Goal: Find specific page/section: Find specific page/section

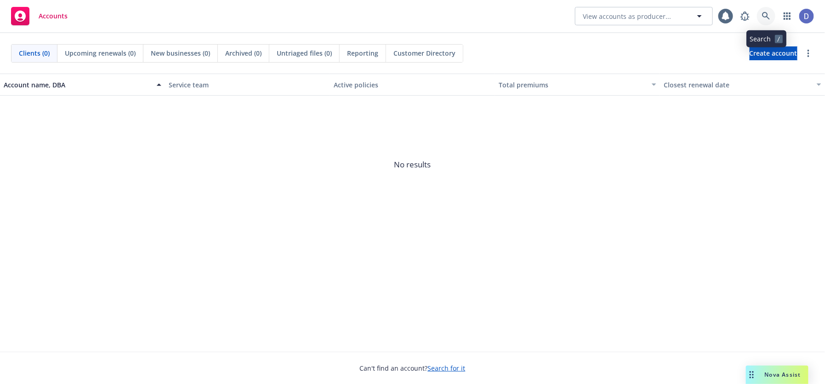
click at [764, 15] on icon at bounding box center [766, 16] width 8 height 8
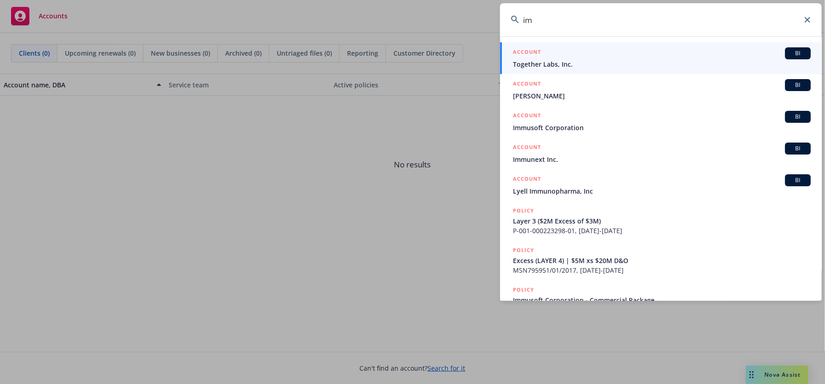
type input "i"
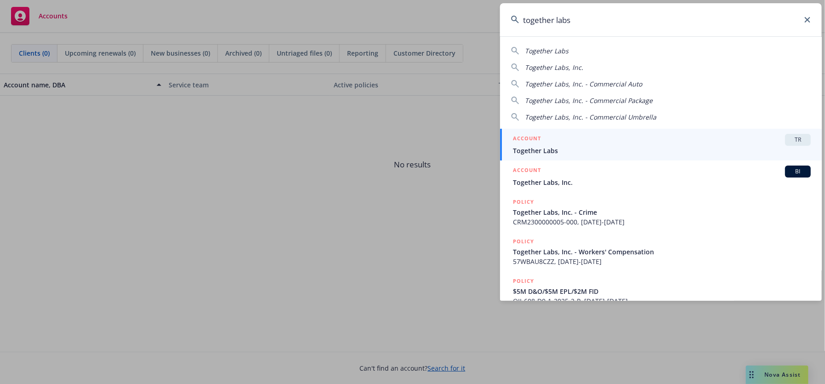
type input "together labs"
click at [611, 151] on span "Together Labs" at bounding box center [662, 151] width 298 height 10
